Goal: Information Seeking & Learning: Check status

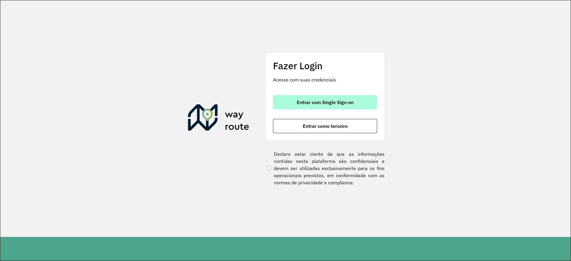
click at [311, 95] on button "Entrar com Single Sign-on" at bounding box center [325, 102] width 104 height 14
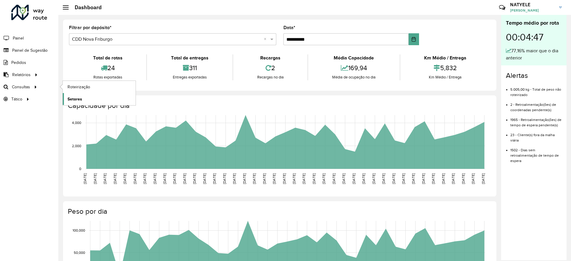
click at [85, 96] on link "Setores" at bounding box center [99, 99] width 73 height 12
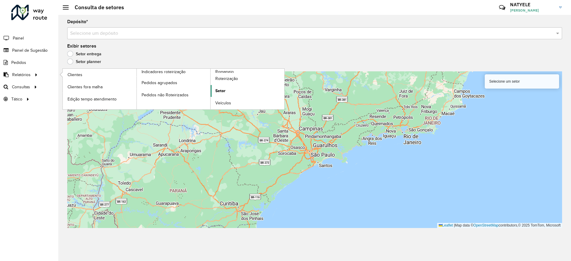
click at [215, 90] on span "Setor" at bounding box center [220, 91] width 10 height 6
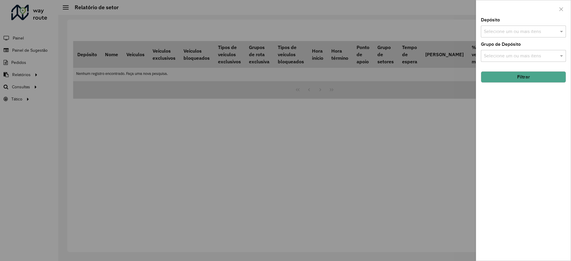
click at [498, 29] on input "text" at bounding box center [520, 31] width 76 height 7
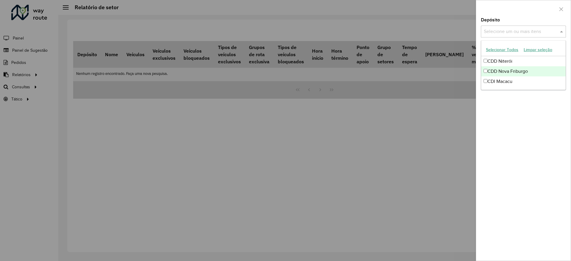
click at [511, 73] on div "CDD Nova Friburgo" at bounding box center [523, 71] width 84 height 10
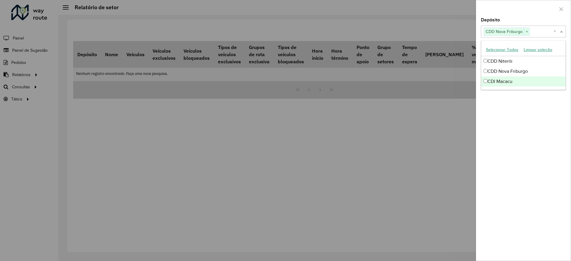
click at [515, 112] on div "Depósito Selecione um ou mais itens CDD Nova Friburgo × × Grupo de Depósito Sel…" at bounding box center [523, 139] width 95 height 243
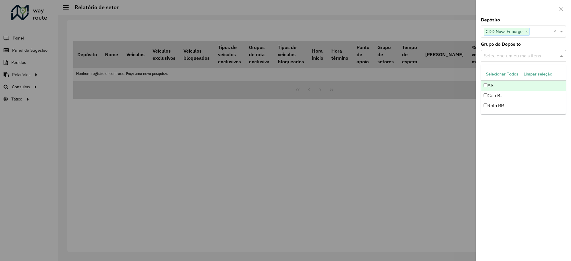
click at [518, 57] on input "text" at bounding box center [520, 56] width 76 height 7
click at [513, 98] on div "Geo RJ" at bounding box center [523, 96] width 84 height 10
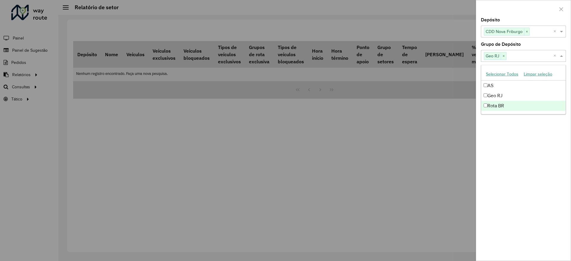
click at [512, 172] on div "Depósito Selecione um ou mais itens CDD Nova Friburgo × × Grupo de Depósito Sel…" at bounding box center [523, 139] width 95 height 243
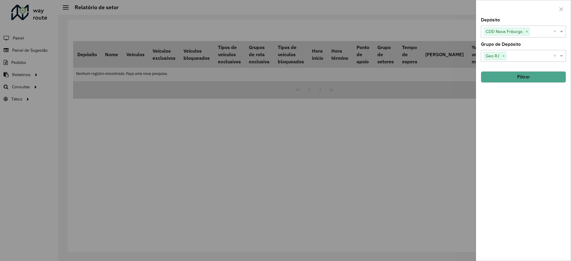
click at [28, 84] on div at bounding box center [285, 130] width 571 height 261
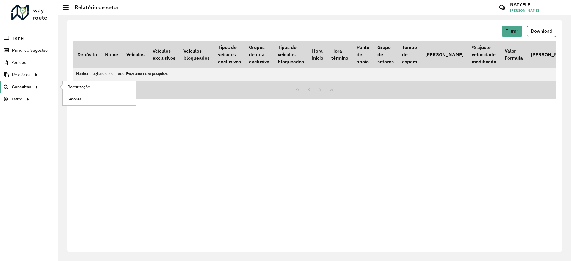
click at [28, 87] on span "Consultas" at bounding box center [21, 87] width 19 height 6
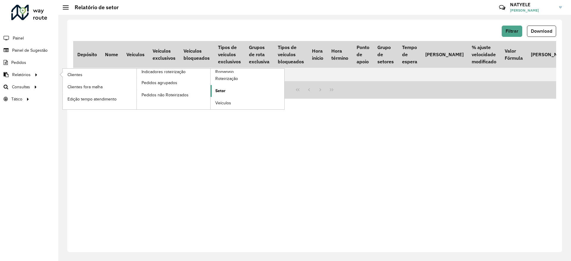
click at [225, 95] on link "Setor" at bounding box center [248, 91] width 74 height 12
click at [81, 74] on span "Clientes" at bounding box center [76, 75] width 16 height 6
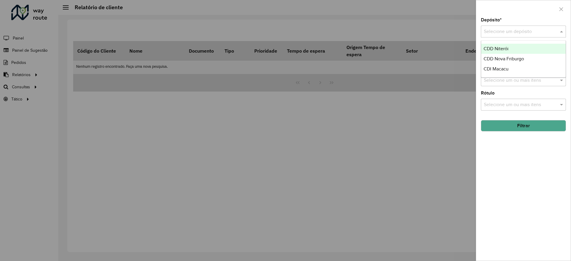
click at [509, 30] on input "text" at bounding box center [517, 31] width 67 height 7
click at [510, 56] on div "CDD Nova Friburgo" at bounding box center [523, 59] width 84 height 10
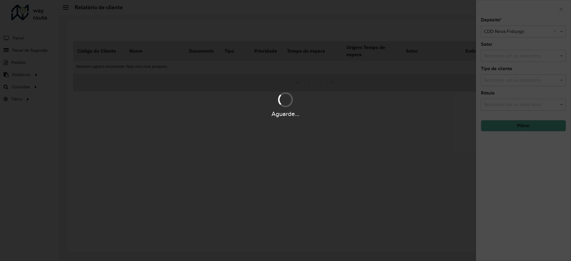
click at [510, 177] on div "Aguarde..." at bounding box center [285, 130] width 571 height 261
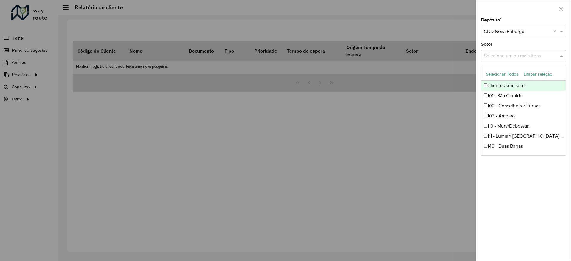
click at [511, 56] on input "text" at bounding box center [520, 56] width 76 height 7
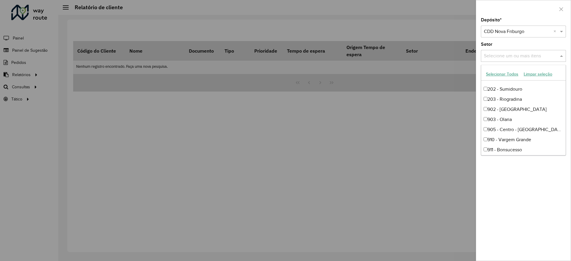
scroll to position [242, 0]
